Goal: Task Accomplishment & Management: Manage account settings

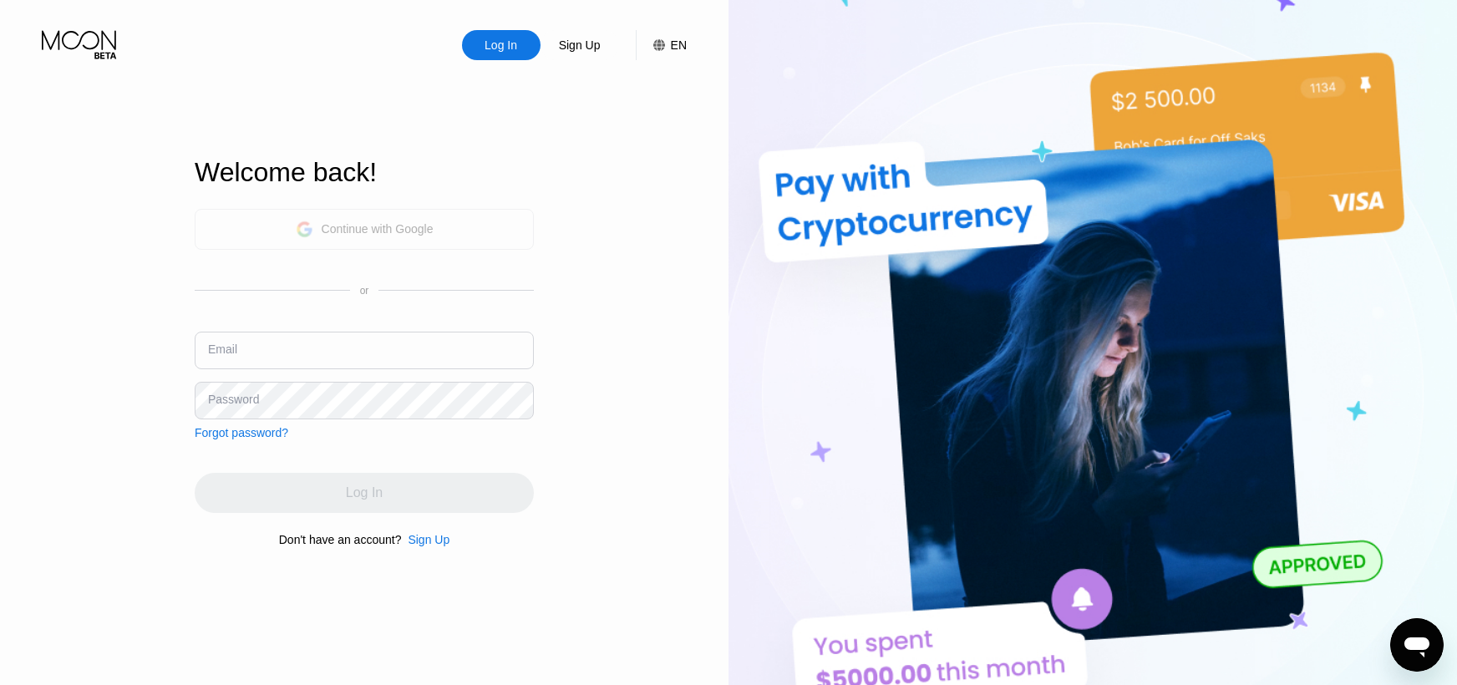
click at [378, 228] on div "Continue with Google" at bounding box center [378, 228] width 112 height 13
